Goal: Task Accomplishment & Management: Manage account settings

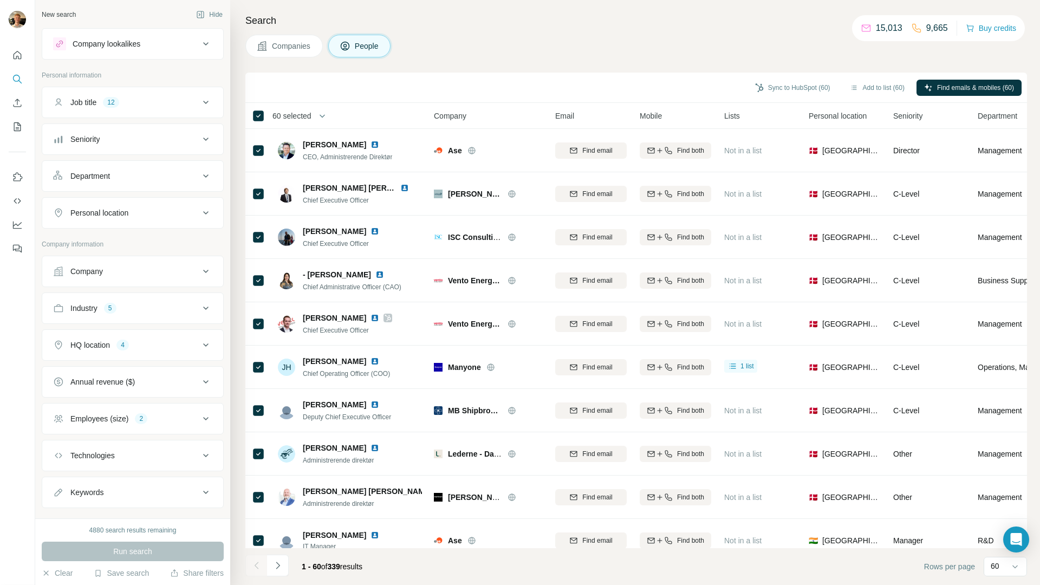
click at [292, 113] on span "60 selected" at bounding box center [292, 116] width 39 height 11
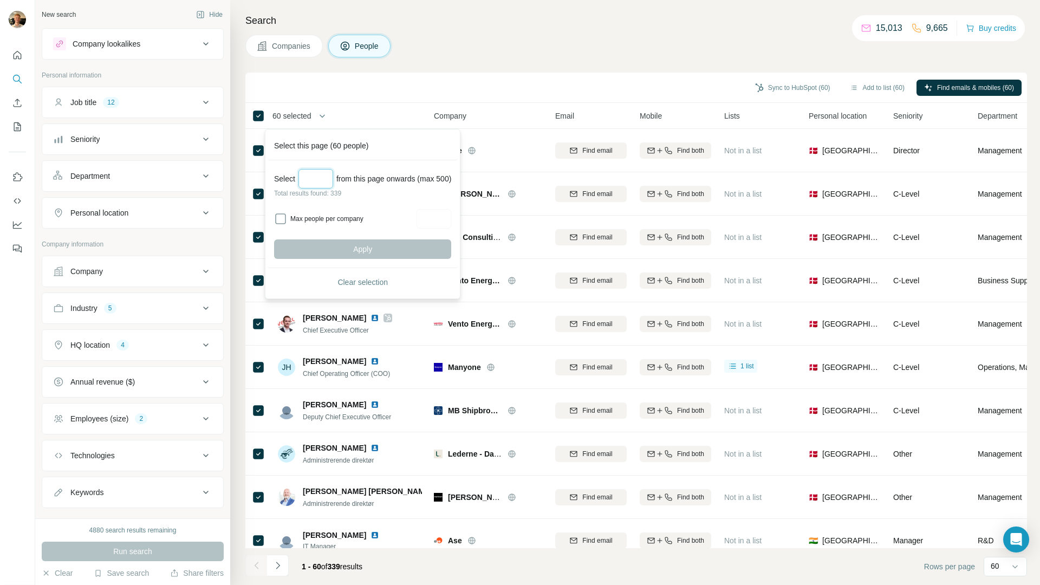
click at [325, 181] on input "Select a number (up to 500)" at bounding box center [316, 179] width 35 height 20
type input "***"
click at [401, 259] on div "Select *** from this page onwards (max 500) Total results found: 339 Max people…" at bounding box center [363, 214] width 190 height 108
click at [407, 253] on button "Apply" at bounding box center [362, 250] width 177 height 20
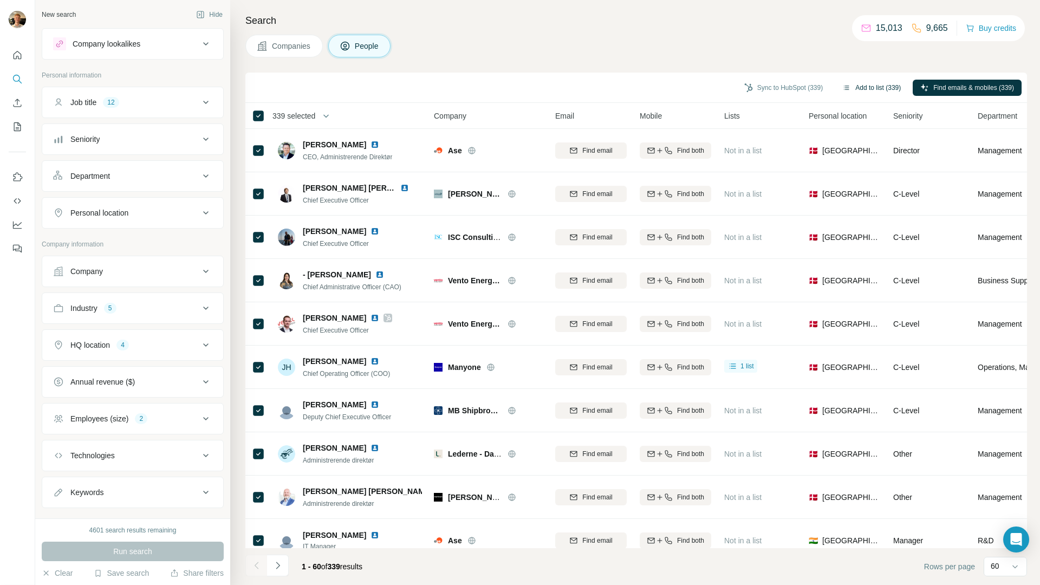
click at [873, 89] on button "Add to list (339)" at bounding box center [872, 88] width 74 height 16
click at [860, 80] on button "Add to list (339)" at bounding box center [872, 88] width 74 height 16
click at [858, 85] on button "Add to list (339)" at bounding box center [872, 88] width 74 height 16
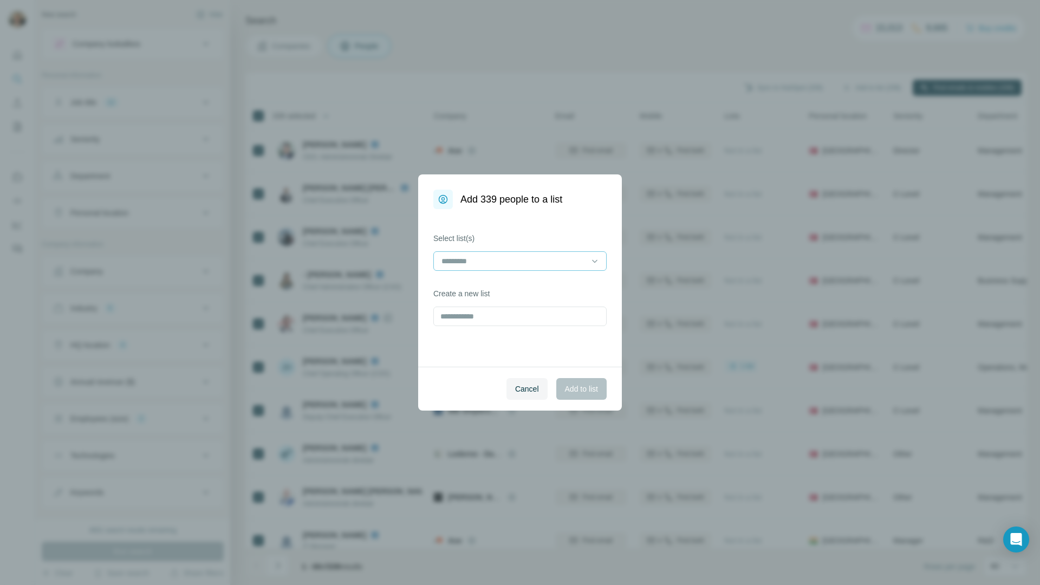
click at [554, 264] on input at bounding box center [514, 261] width 146 height 12
click at [545, 231] on div "Select list(s) Create a new list" at bounding box center [520, 288] width 204 height 158
click at [513, 318] on input "text" at bounding box center [520, 317] width 173 height 20
type input "**********"
click at [588, 392] on span "Add to list" at bounding box center [581, 389] width 33 height 11
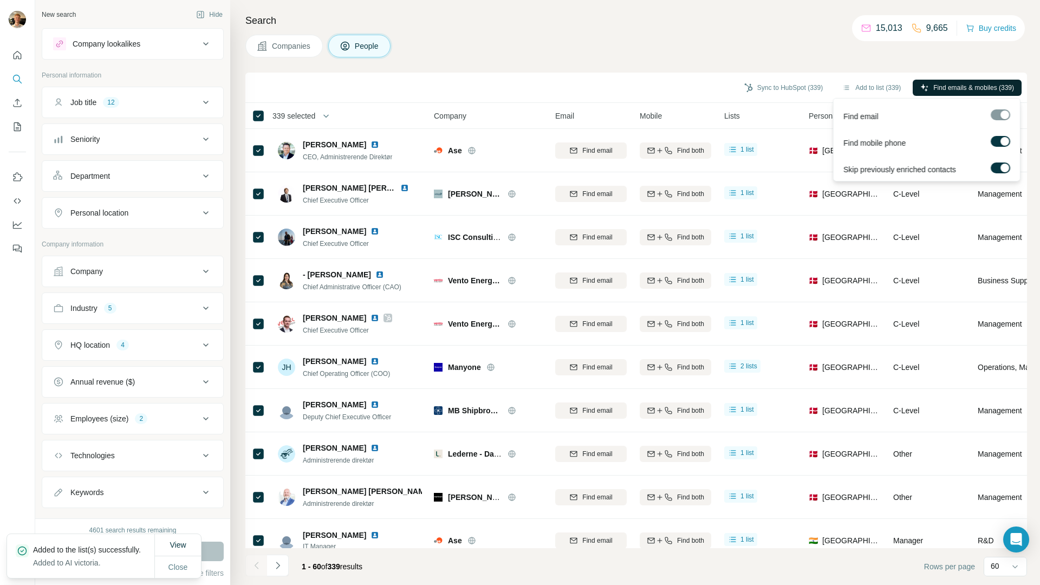
click at [988, 87] on span "Find emails & mobiles (339)" at bounding box center [974, 88] width 81 height 10
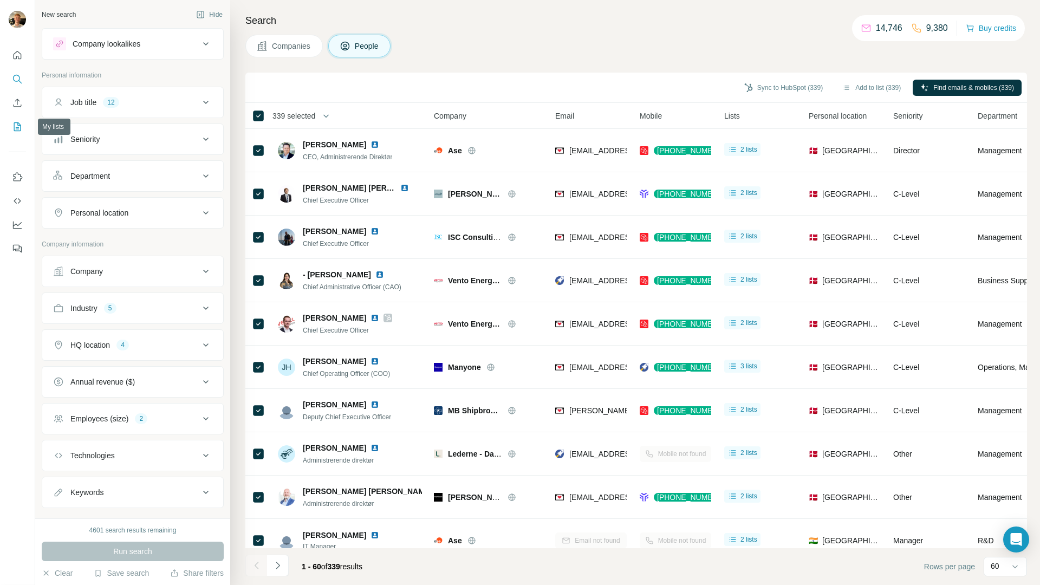
click at [15, 125] on icon "My lists" at bounding box center [17, 126] width 11 height 11
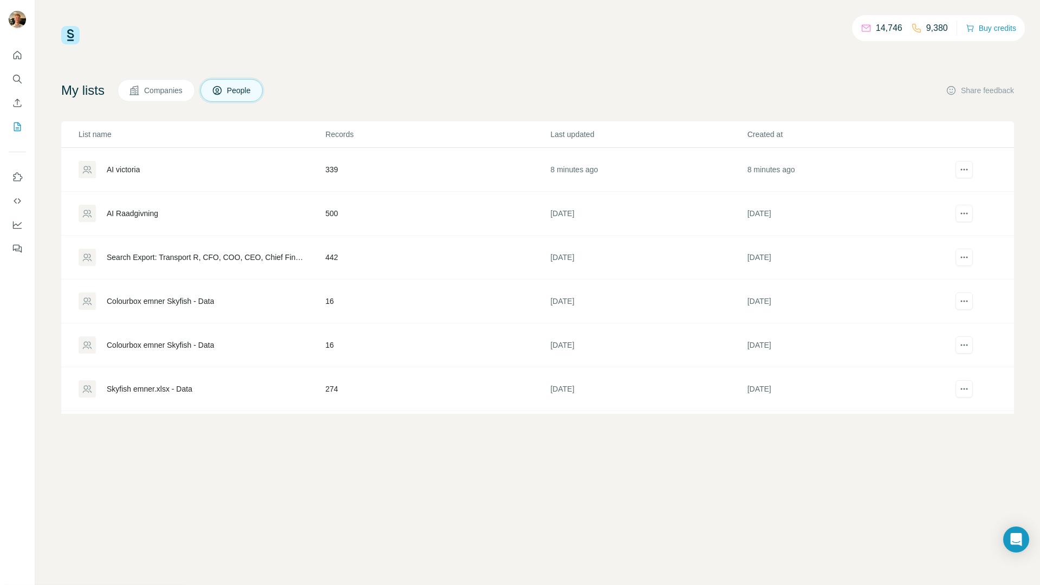
click at [145, 171] on div "AI victoria" at bounding box center [202, 169] width 246 height 17
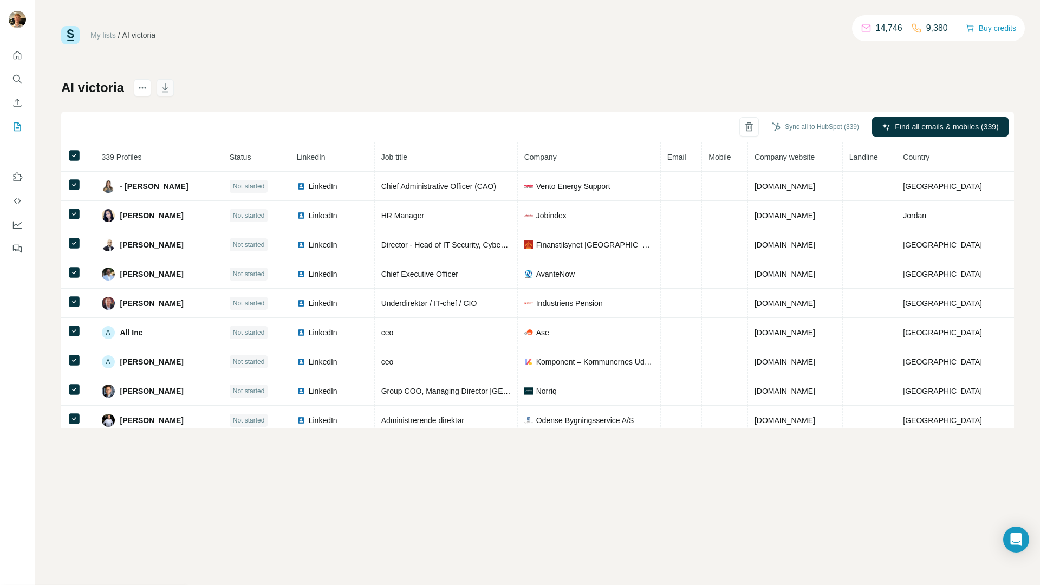
click at [176, 89] on div "AI victoria Sync all to HubSpot (339) Find all emails & mobiles (339) 339 Profi…" at bounding box center [537, 254] width 953 height 350
click at [170, 89] on icon "button" at bounding box center [165, 87] width 11 height 11
